Goal: Book appointment/travel/reservation

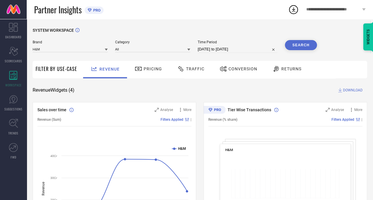
select select "8"
select select "2025"
select select "9"
select select "2025"
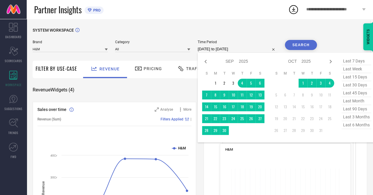
click at [222, 50] on input "[DATE] to [DATE]" at bounding box center [238, 49] width 80 height 7
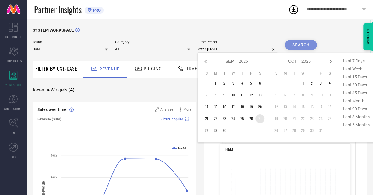
click at [260, 120] on td "27" at bounding box center [259, 118] width 9 height 9
type input "[DATE] to [DATE]"
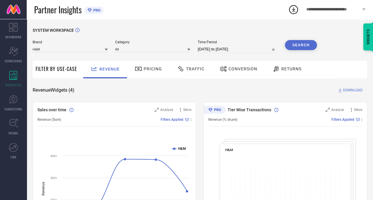
click at [301, 46] on button "Search" at bounding box center [301, 45] width 32 height 10
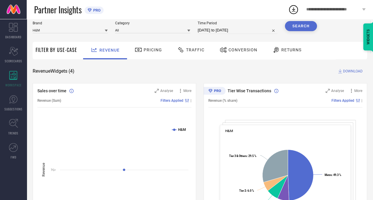
scroll to position [18, 0]
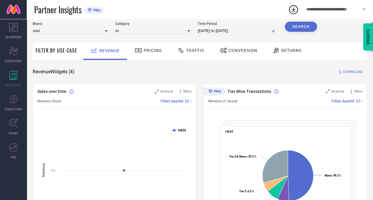
click at [182, 51] on icon at bounding box center [180, 50] width 7 height 7
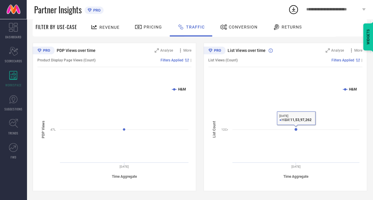
scroll to position [0, 0]
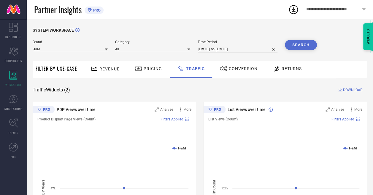
select select "8"
select select "2025"
select select "9"
select select "2025"
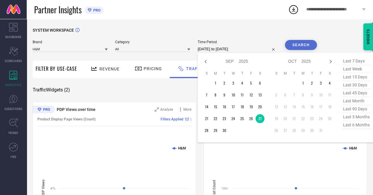
click at [233, 48] on input "[DATE] to [DATE]" at bounding box center [238, 49] width 80 height 7
click at [319, 84] on td "3" at bounding box center [320, 83] width 9 height 9
type input "[DATE] to [DATE]"
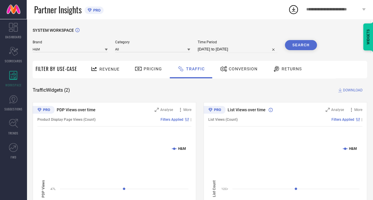
click at [303, 43] on button "Search" at bounding box center [301, 45] width 32 height 10
select select "9"
select select "2025"
select select "10"
select select "2025"
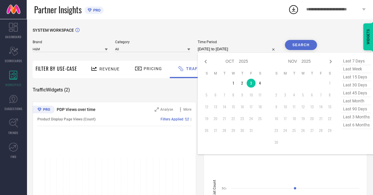
click at [216, 51] on input "[DATE] to [DATE]" at bounding box center [238, 49] width 80 height 7
click at [259, 81] on td "4" at bounding box center [259, 83] width 9 height 9
type input "[DATE] to [DATE]"
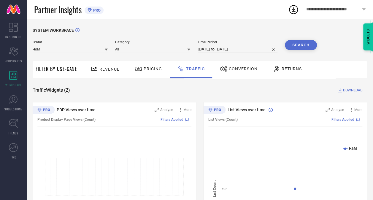
click at [291, 46] on button "Search" at bounding box center [301, 45] width 32 height 10
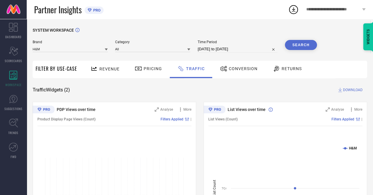
select select "9"
select select "2025"
select select "10"
select select "2025"
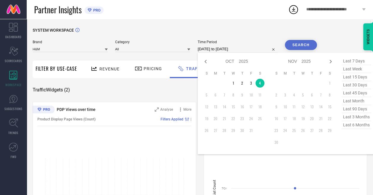
click at [221, 52] on input "[DATE] to [DATE]" at bounding box center [238, 49] width 80 height 7
click at [252, 82] on td "3" at bounding box center [250, 83] width 9 height 9
type input "[DATE] to [DATE]"
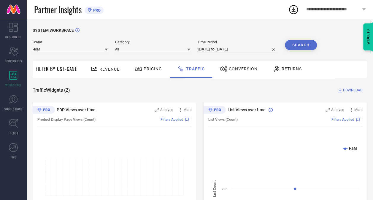
click at [303, 41] on button "Search" at bounding box center [301, 45] width 32 height 10
